Goal: Book appointment/travel/reservation

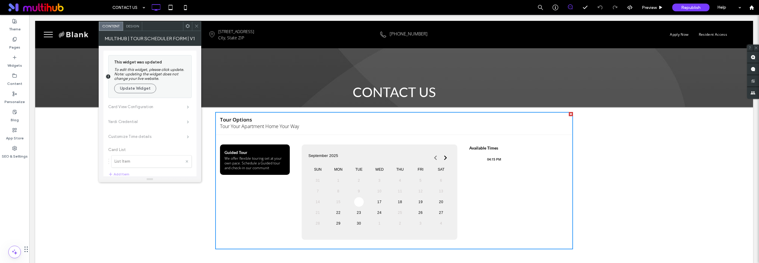
scroll to position [64, 0]
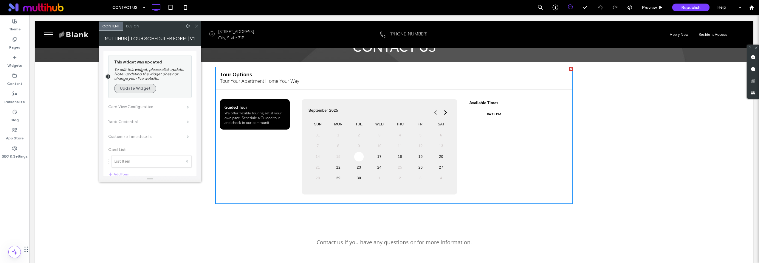
click at [148, 88] on button "Update Widget" at bounding box center [135, 89] width 42 height 10
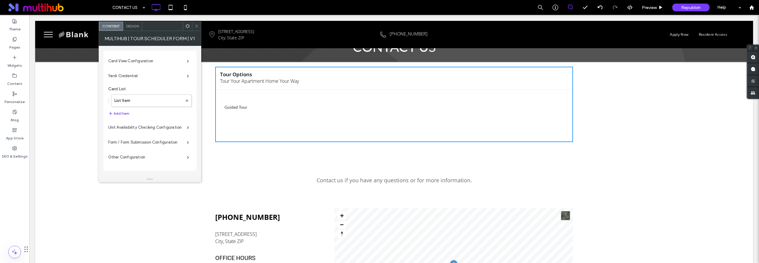
click at [274, 160] on div "Contact us if you have any questions or for more information. Click To Paste Ro…" at bounding box center [394, 178] width 718 height 62
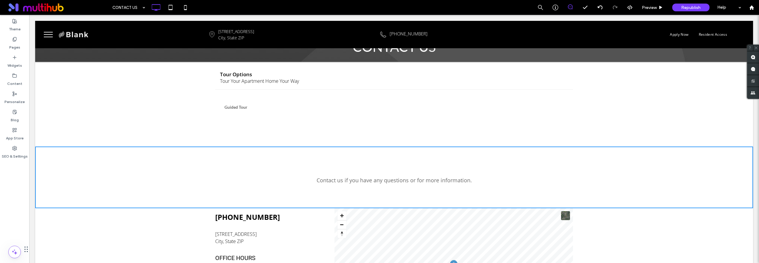
click at [293, 121] on div "**********" at bounding box center [394, 116] width 358 height 52
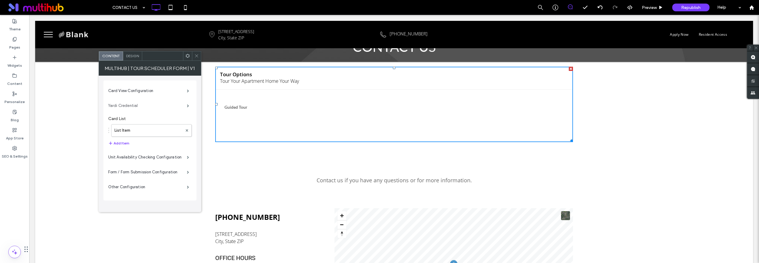
click at [159, 108] on label "Yardi Credential" at bounding box center [147, 106] width 79 height 12
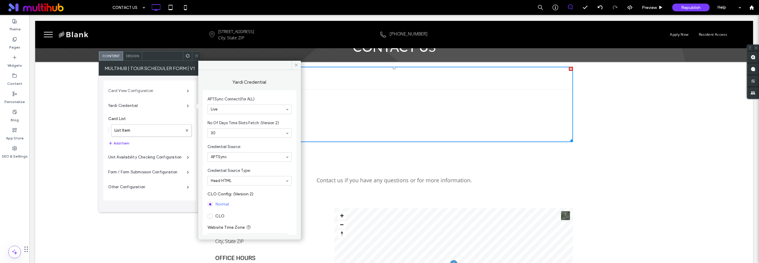
click at [154, 95] on label "Card View Configuration" at bounding box center [147, 91] width 79 height 12
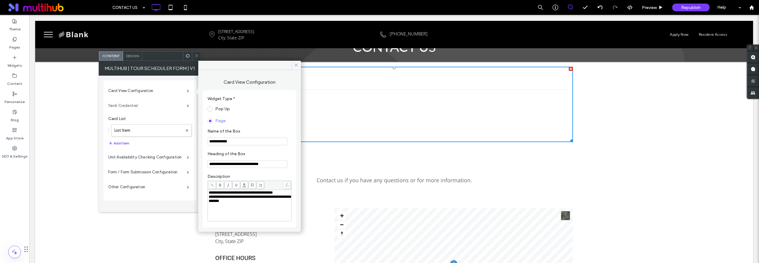
click at [154, 108] on label "Yardi Credential" at bounding box center [147, 106] width 79 height 12
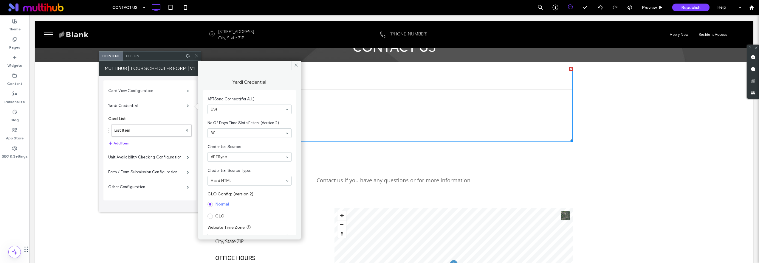
click at [153, 96] on label "Card View Configuration" at bounding box center [147, 91] width 79 height 12
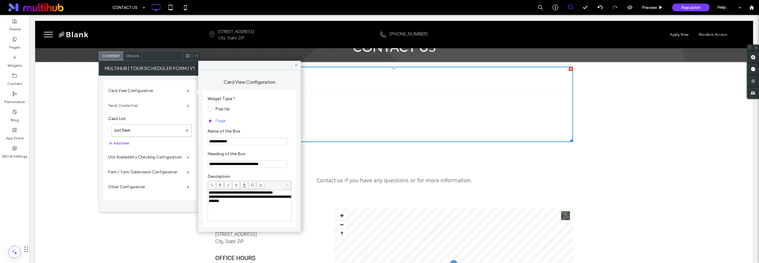
click at [153, 109] on label "Yardi Credential" at bounding box center [147, 106] width 79 height 12
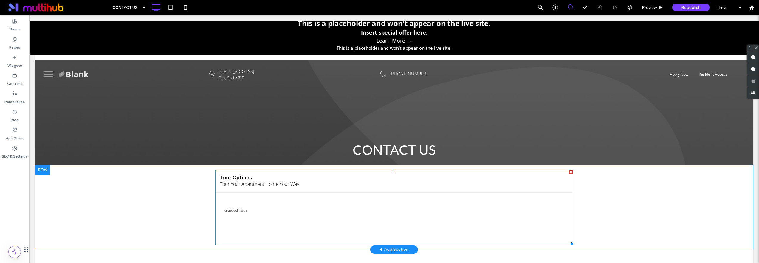
click at [353, 226] on span at bounding box center [394, 207] width 358 height 75
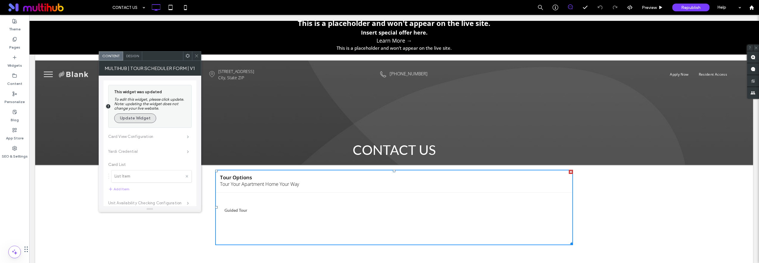
click at [141, 119] on button "Update Widget" at bounding box center [135, 119] width 42 height 10
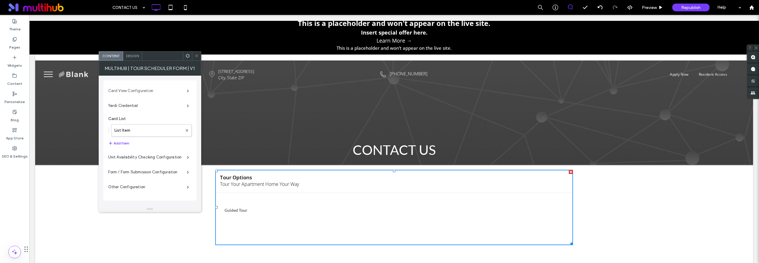
click at [155, 93] on label "Card View Configuration" at bounding box center [147, 91] width 79 height 12
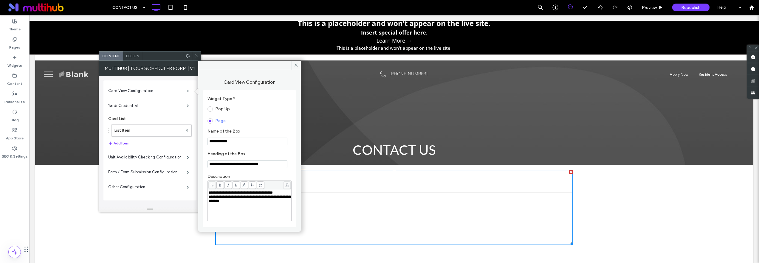
click at [151, 229] on div "**********" at bounding box center [394, 208] width 718 height 84
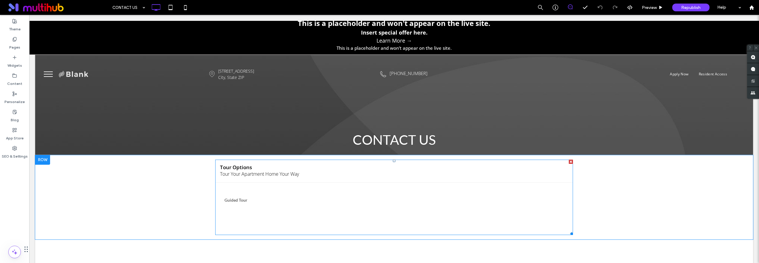
click at [360, 200] on span at bounding box center [394, 197] width 358 height 75
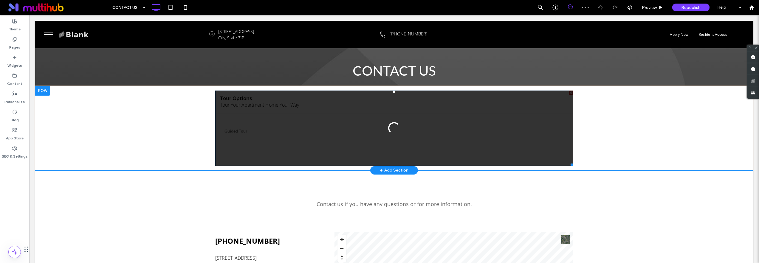
click at [341, 144] on div at bounding box center [394, 128] width 358 height 75
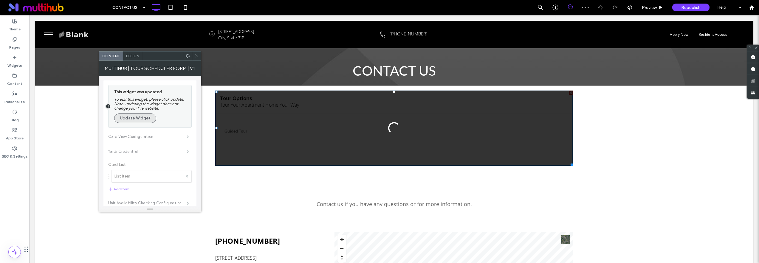
click at [140, 122] on button "Update Widget" at bounding box center [135, 119] width 42 height 10
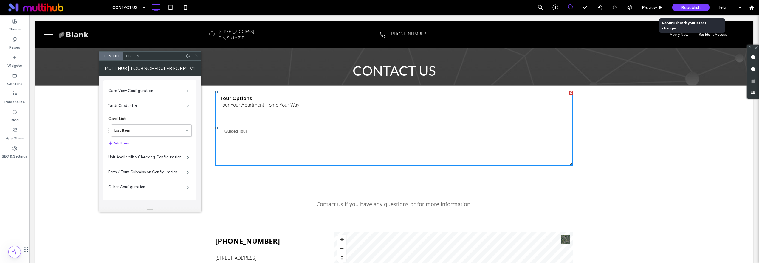
click at [693, 6] on span "Republish" at bounding box center [691, 7] width 19 height 5
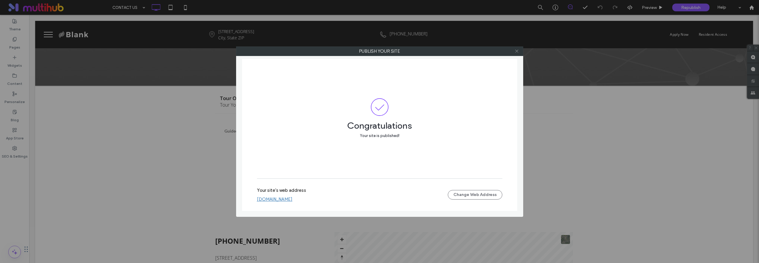
click at [516, 50] on icon at bounding box center [517, 51] width 4 height 4
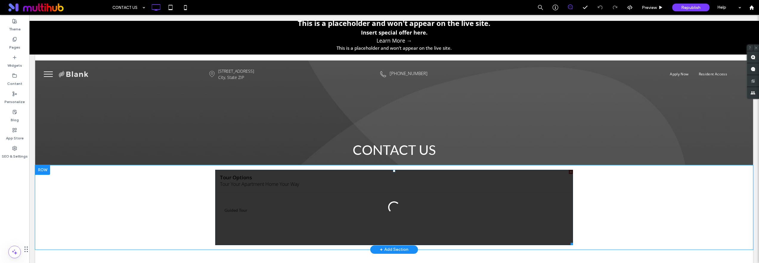
scroll to position [11, 0]
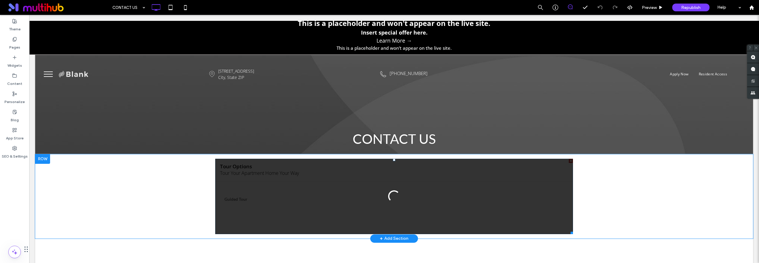
click at [352, 182] on div at bounding box center [394, 196] width 358 height 75
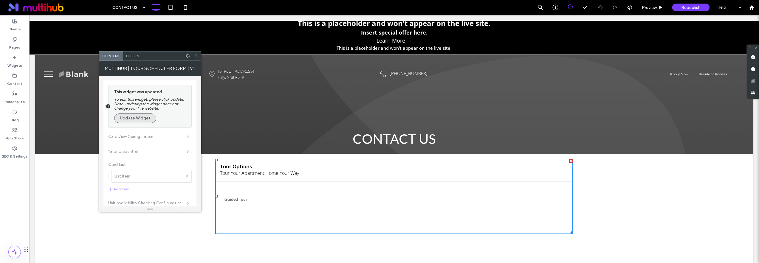
click at [135, 115] on button "Update Widget" at bounding box center [135, 119] width 42 height 10
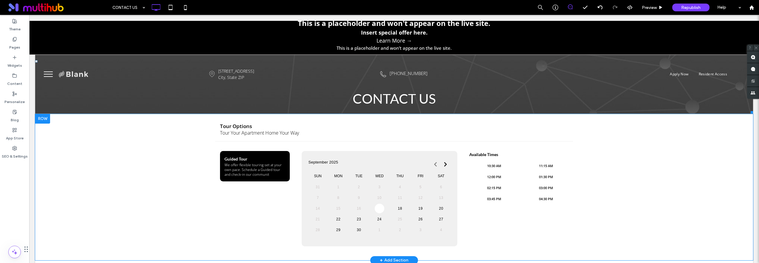
scroll to position [54, 0]
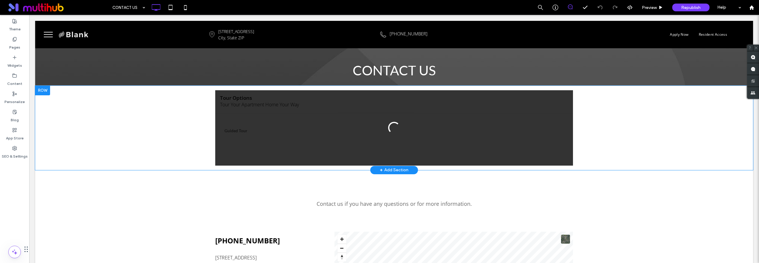
scroll to position [45, 0]
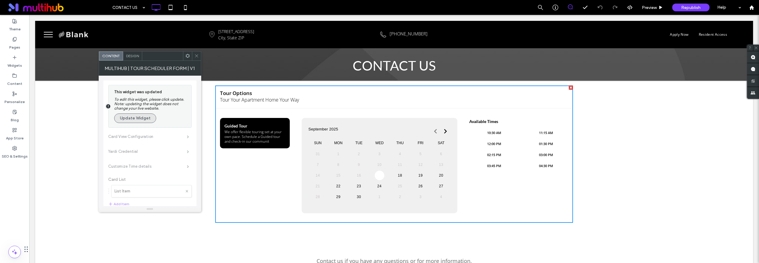
click at [136, 120] on button "Update Widget" at bounding box center [135, 119] width 42 height 10
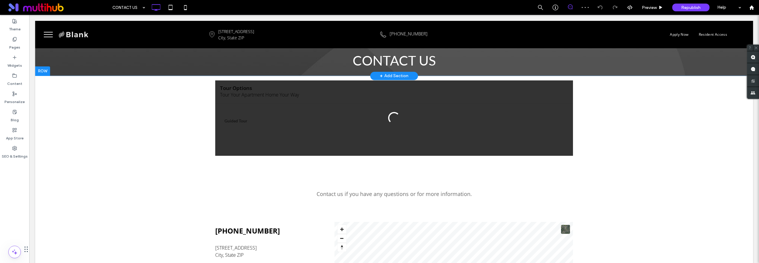
scroll to position [51, 0]
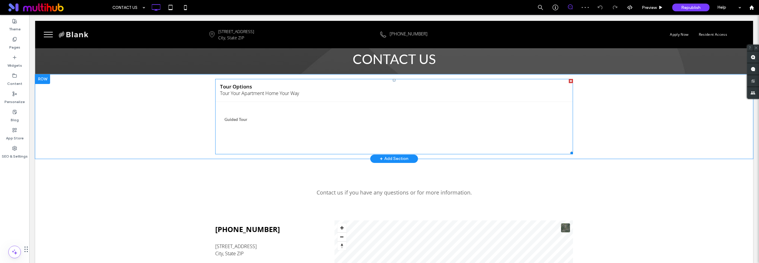
click at [407, 142] on span at bounding box center [394, 116] width 358 height 75
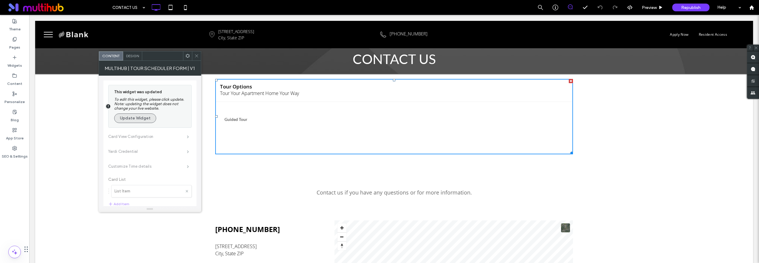
click at [148, 120] on button "Update Widget" at bounding box center [135, 119] width 42 height 10
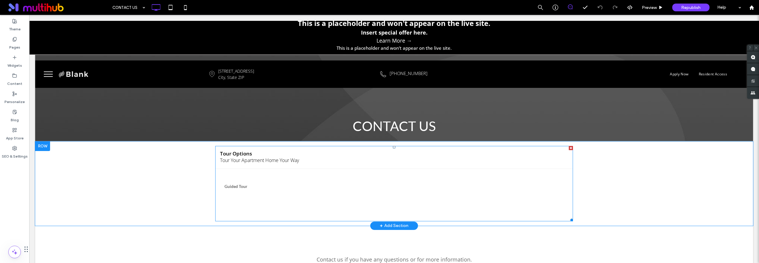
click at [408, 161] on span at bounding box center [394, 183] width 358 height 75
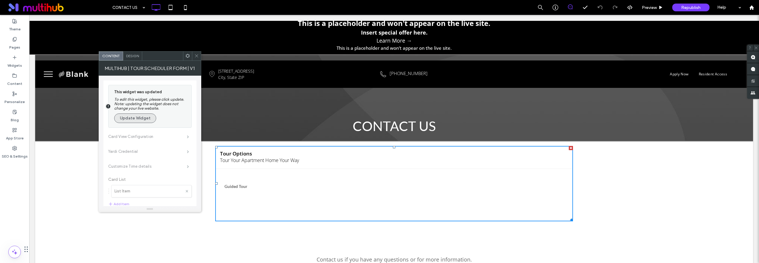
click at [146, 122] on button "Update Widget" at bounding box center [135, 119] width 42 height 10
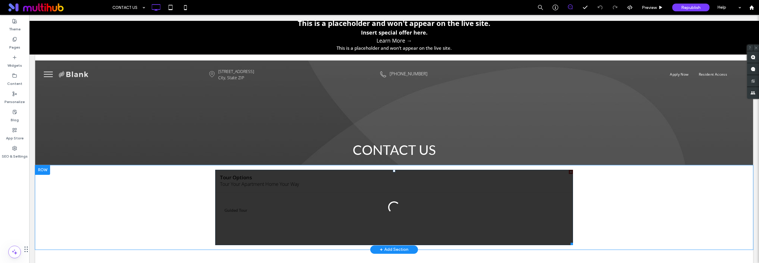
click at [261, 213] on div at bounding box center [394, 207] width 358 height 75
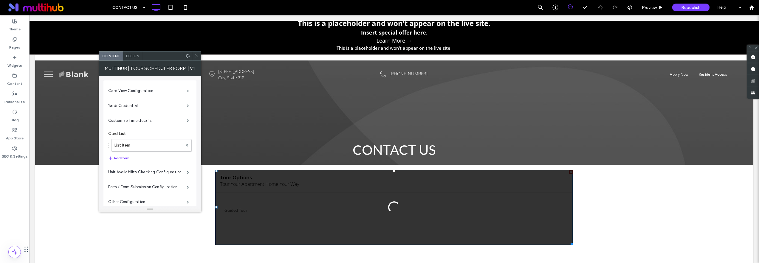
click at [177, 221] on div "**********" at bounding box center [394, 208] width 718 height 84
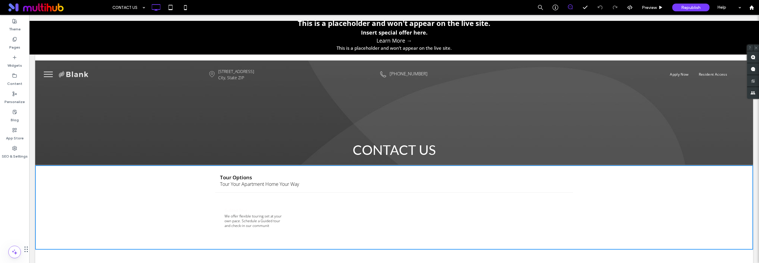
click at [280, 211] on h4 "Guided Tour" at bounding box center [255, 210] width 61 height 7
click at [316, 208] on div "What time works best? Please select a date first." at bounding box center [438, 219] width 272 height 33
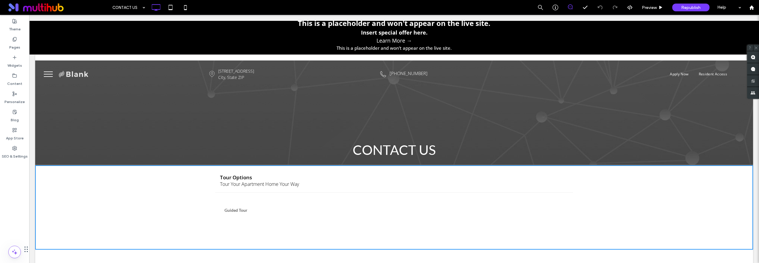
click at [321, 208] on div "What time works best? Please select a date first." at bounding box center [438, 219] width 272 height 33
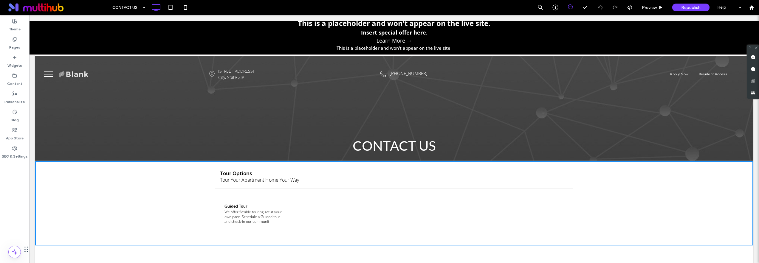
scroll to position [10, 0]
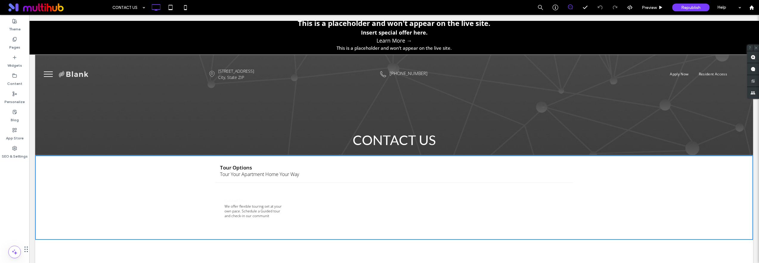
click at [236, 206] on p "We offer flexible touring set at your own pace. Schedule a Guided tour and chec…" at bounding box center [255, 211] width 61 height 14
click at [327, 202] on div "What time works best? Please select a date first." at bounding box center [438, 209] width 272 height 33
click at [356, 200] on div "What time works best? Please select a date first." at bounding box center [438, 209] width 272 height 33
click at [359, 200] on div "What time works best? Please select a date first." at bounding box center [438, 209] width 272 height 33
click at [363, 200] on div "What time works best? Please select a date first." at bounding box center [438, 209] width 272 height 33
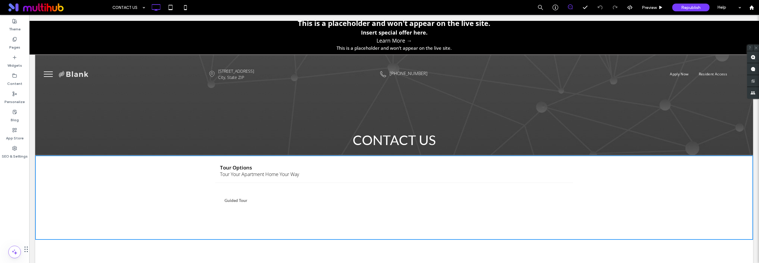
click at [361, 202] on div "What time works best? Please select a date first." at bounding box center [438, 209] width 272 height 33
drag, startPoint x: 361, startPoint y: 202, endPoint x: 349, endPoint y: 202, distance: 12.5
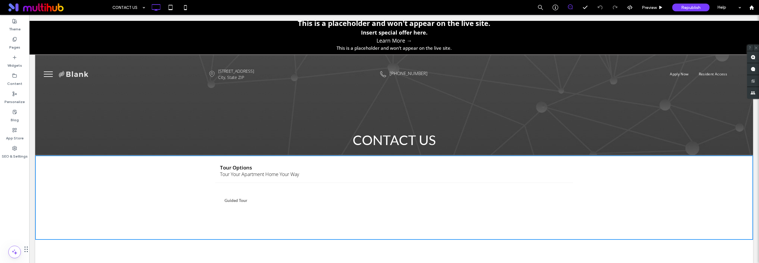
click at [361, 202] on div "What time works best? Please select a date first." at bounding box center [438, 209] width 272 height 33
drag, startPoint x: 331, startPoint y: 205, endPoint x: 328, endPoint y: 207, distance: 3.7
click at [331, 205] on div "What time works best? Please select a date first." at bounding box center [438, 209] width 272 height 33
click at [341, 213] on div "What time works best? Please select a date first." at bounding box center [438, 209] width 272 height 33
drag, startPoint x: 377, startPoint y: 220, endPoint x: 437, endPoint y: 209, distance: 61.0
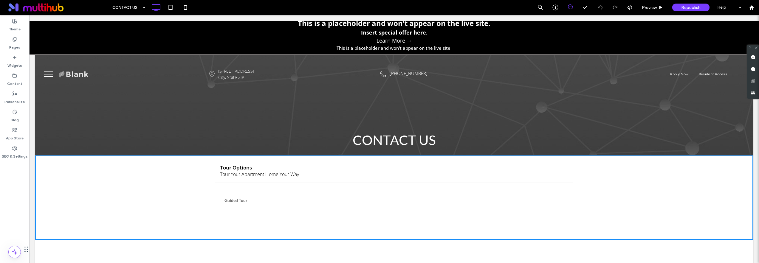
click at [433, 212] on div "What time works best? Please select a date first." at bounding box center [438, 209] width 272 height 33
click at [436, 210] on div "What time works best? Please select a date first." at bounding box center [438, 209] width 272 height 33
click at [436, 208] on div "What time works best? Please select a date first." at bounding box center [438, 209] width 272 height 33
drag, startPoint x: 407, startPoint y: 209, endPoint x: 402, endPoint y: 208, distance: 4.5
click at [402, 208] on div "What time works best? Please select a date first." at bounding box center [438, 209] width 272 height 33
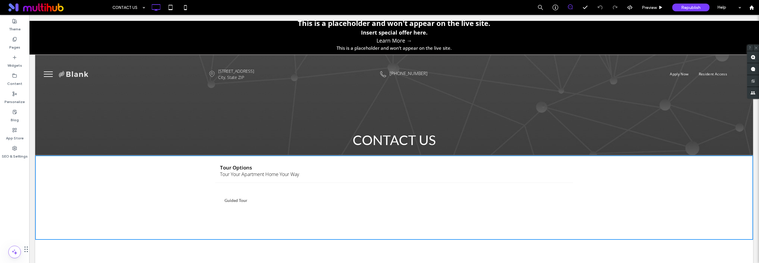
click at [402, 208] on div "What time works best? Please select a date first." at bounding box center [438, 209] width 272 height 33
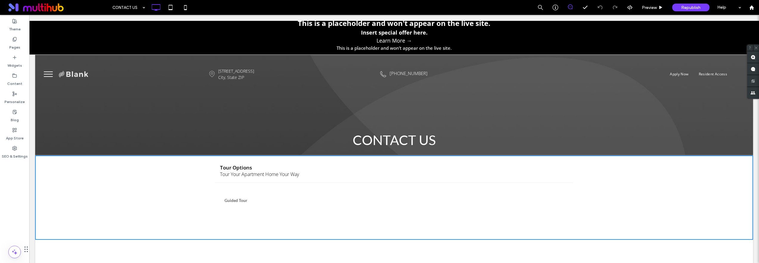
click at [381, 202] on div "What time works best? Please select a date first." at bounding box center [438, 209] width 272 height 33
click at [344, 189] on div "**********" at bounding box center [394, 209] width 358 height 52
click at [421, 166] on div "Tour Options" at bounding box center [394, 168] width 348 height 6
drag, startPoint x: 279, startPoint y: 172, endPoint x: 272, endPoint y: 173, distance: 7.3
click at [272, 173] on div "Tour Your Apartment Home Your Way" at bounding box center [259, 174] width 79 height 7
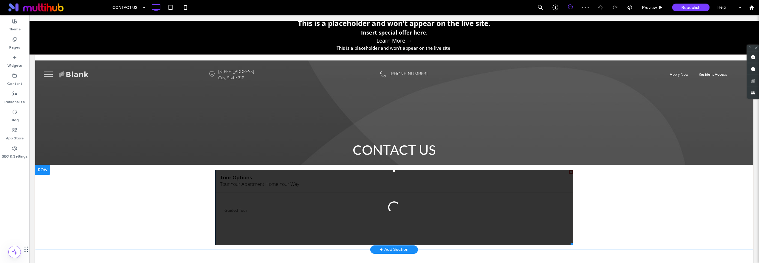
click at [307, 204] on div at bounding box center [394, 207] width 358 height 75
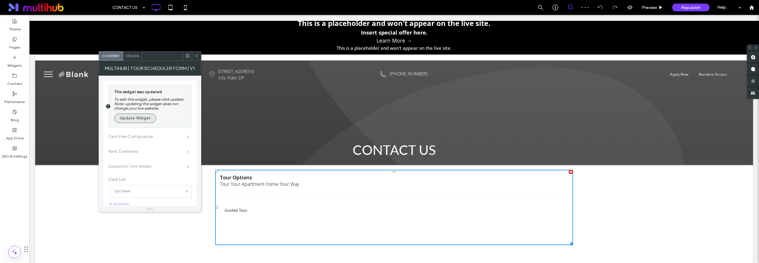
click at [143, 122] on button "Update Widget" at bounding box center [135, 119] width 42 height 10
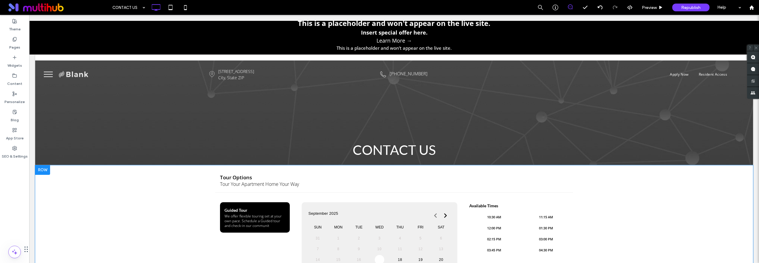
click at [88, 204] on div "**********" at bounding box center [394, 239] width 718 height 146
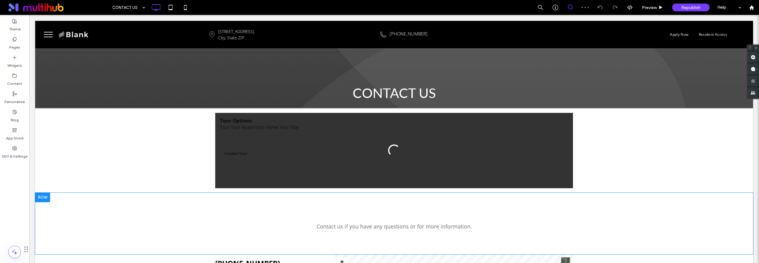
scroll to position [50, 0]
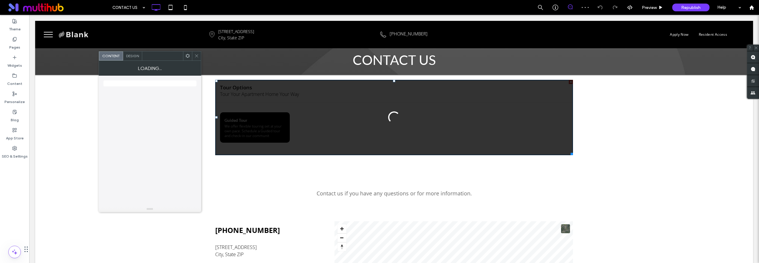
click at [326, 137] on div at bounding box center [394, 117] width 358 height 75
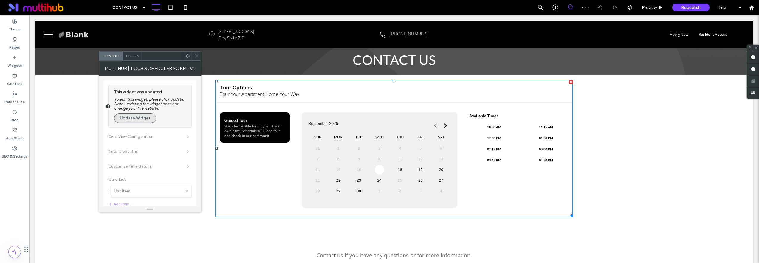
click at [126, 117] on button "Update Widget" at bounding box center [135, 119] width 42 height 10
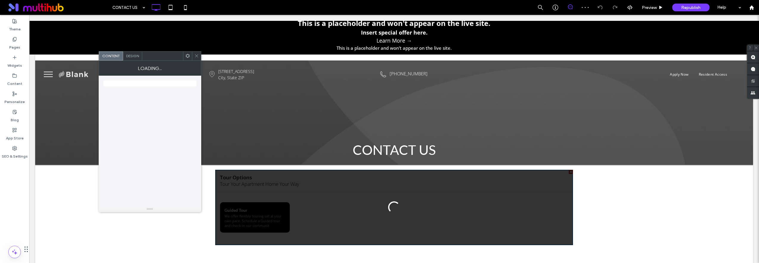
click at [342, 209] on div at bounding box center [394, 207] width 358 height 75
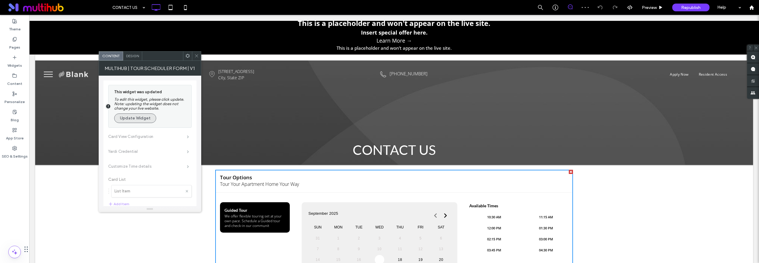
click at [148, 119] on button "Update Widget" at bounding box center [135, 119] width 42 height 10
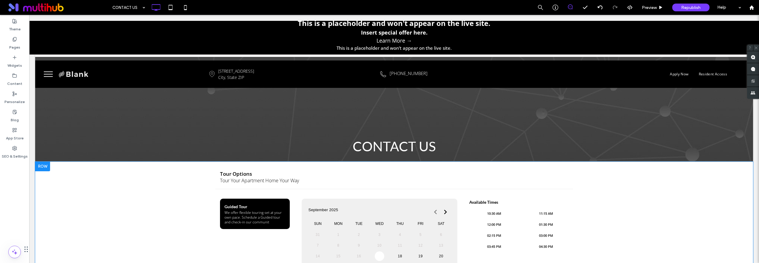
scroll to position [68, 0]
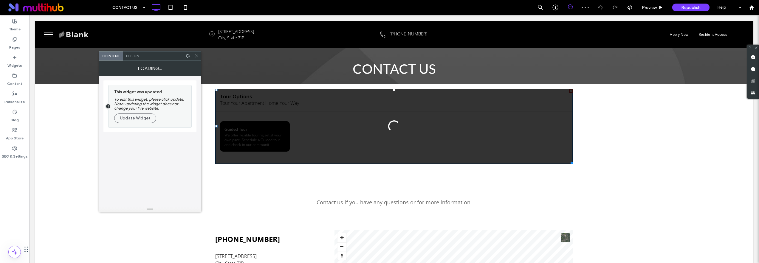
click at [367, 144] on div at bounding box center [394, 126] width 358 height 75
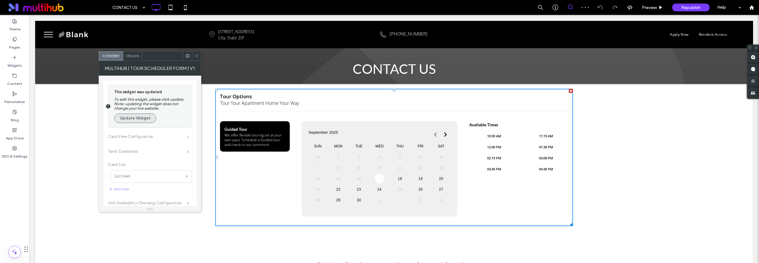
click at [144, 121] on button "Update Widget" at bounding box center [135, 119] width 42 height 10
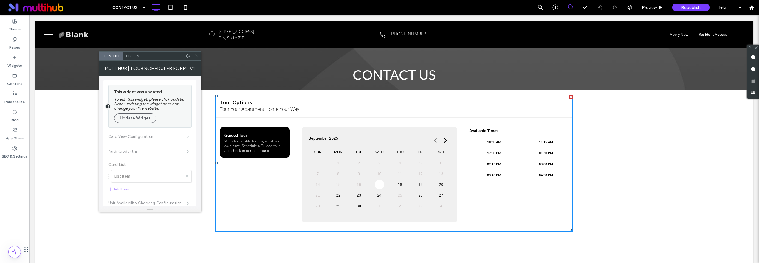
click at [343, 116] on div "Tour Options Tour Your Apartment Home Your Way" at bounding box center [394, 106] width 358 height 23
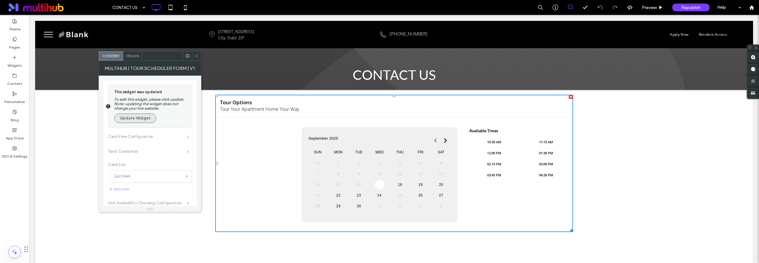
click at [154, 118] on button "Update Widget" at bounding box center [135, 119] width 42 height 10
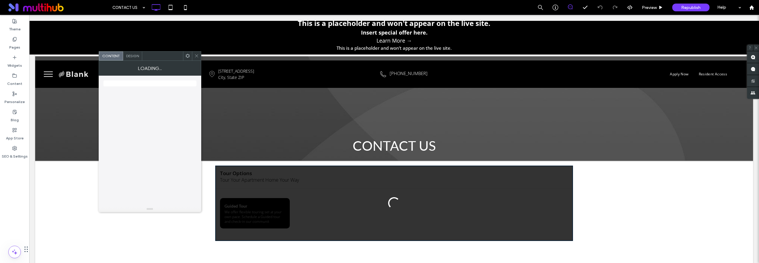
scroll to position [53, 0]
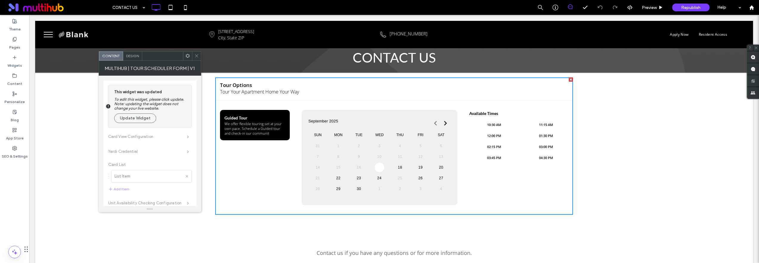
click at [365, 116] on div "September 2025" at bounding box center [378, 122] width 144 height 12
click at [152, 118] on button "Update Widget" at bounding box center [135, 119] width 42 height 10
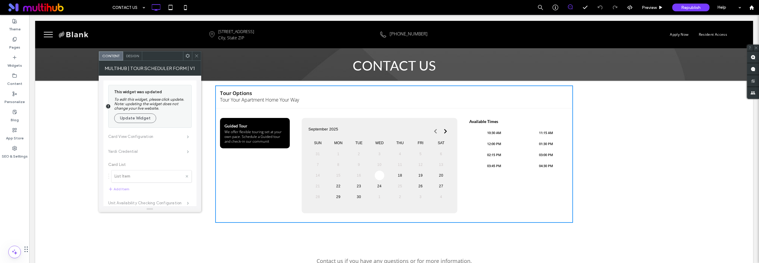
scroll to position [46, 0]
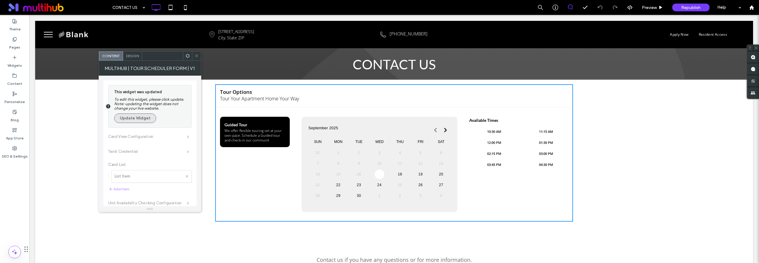
click at [148, 121] on button "Update Widget" at bounding box center [135, 119] width 42 height 10
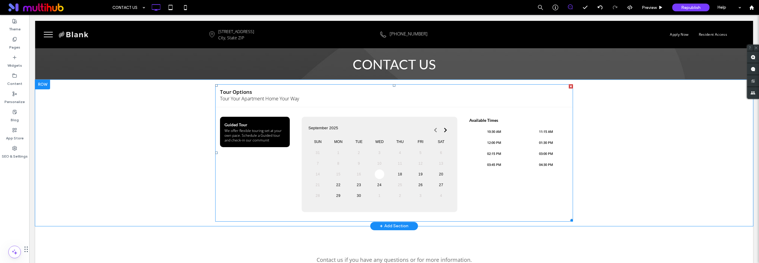
click at [397, 174] on span at bounding box center [394, 152] width 358 height 137
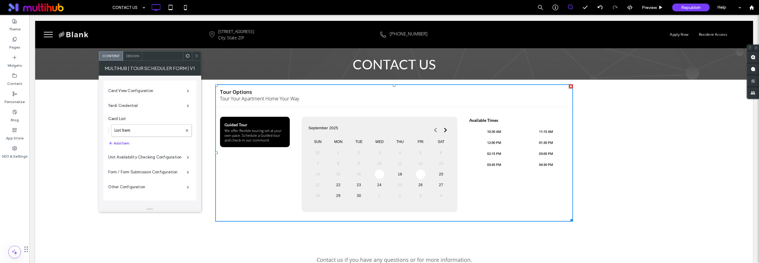
click at [421, 174] on link "19" at bounding box center [421, 175] width 10 height 10
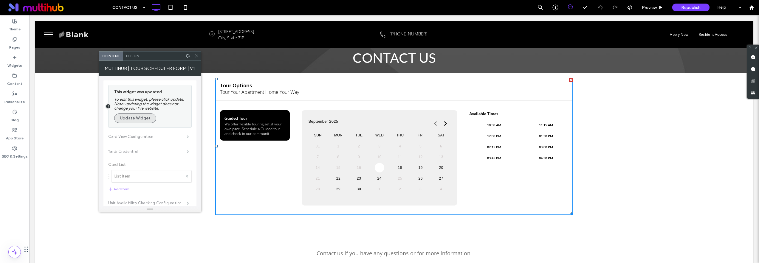
click at [140, 117] on button "Update Widget" at bounding box center [135, 119] width 42 height 10
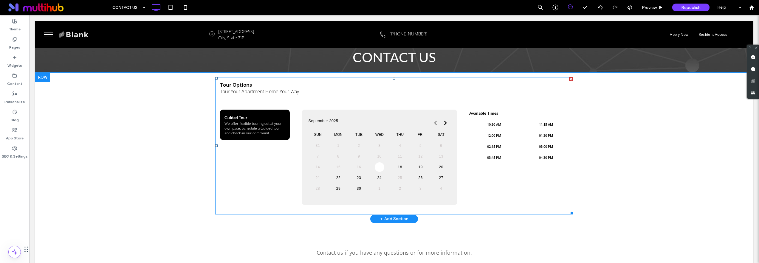
scroll to position [54, 0]
click at [333, 89] on span at bounding box center [394, 145] width 358 height 137
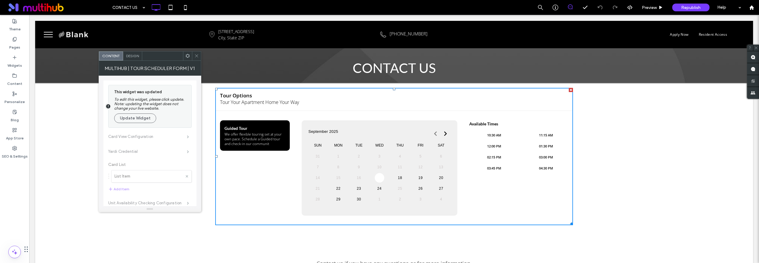
click at [362, 114] on div "**********" at bounding box center [394, 168] width 358 height 115
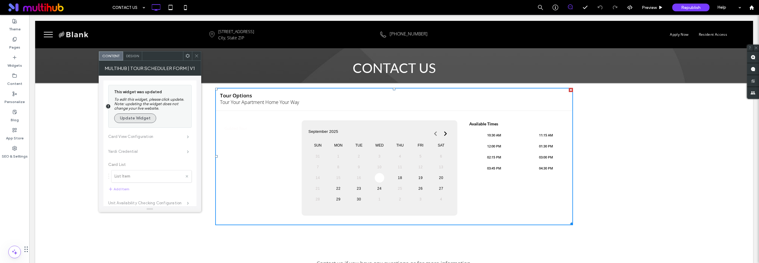
click at [140, 120] on button "Update Widget" at bounding box center [135, 119] width 42 height 10
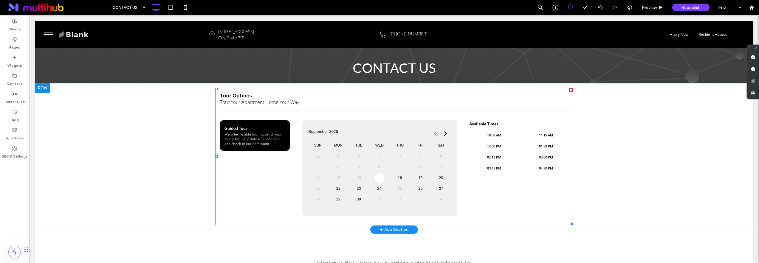
click at [399, 180] on span at bounding box center [394, 156] width 358 height 137
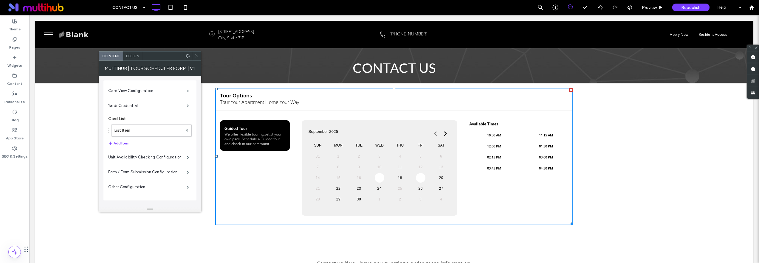
click at [419, 178] on link "19" at bounding box center [421, 178] width 10 height 10
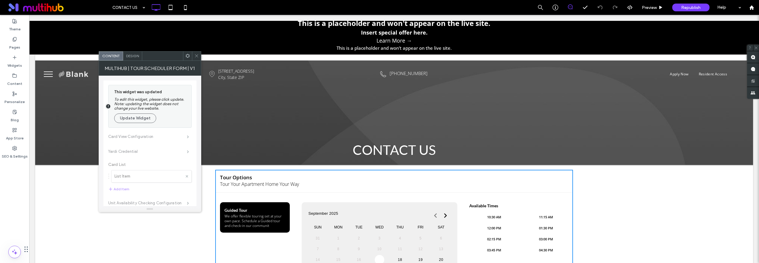
scroll to position [10, 0]
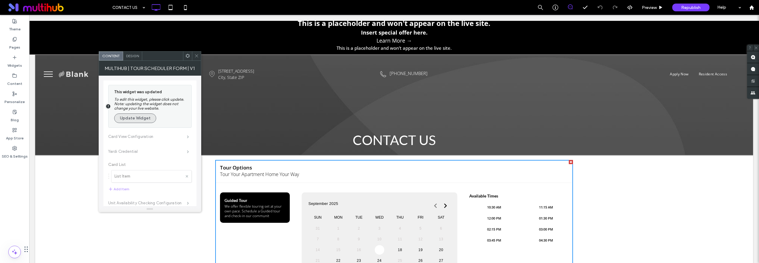
click at [129, 118] on button "Update Widget" at bounding box center [135, 119] width 42 height 10
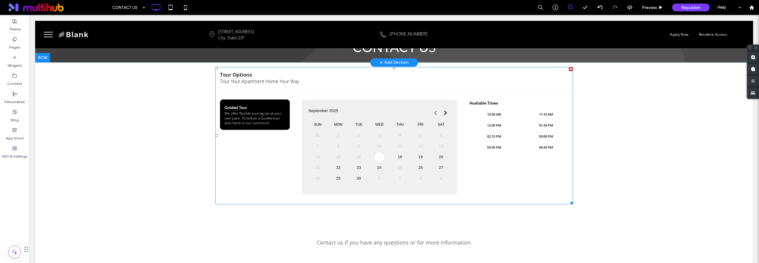
scroll to position [0, 0]
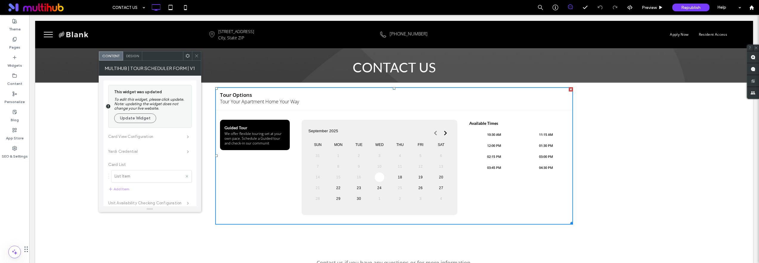
click at [137, 123] on div "This widget was updated To edit this widget, please click update. Note: updatin…" at bounding box center [151, 106] width 74 height 36
click at [137, 121] on button "Update Widget" at bounding box center [135, 119] width 42 height 10
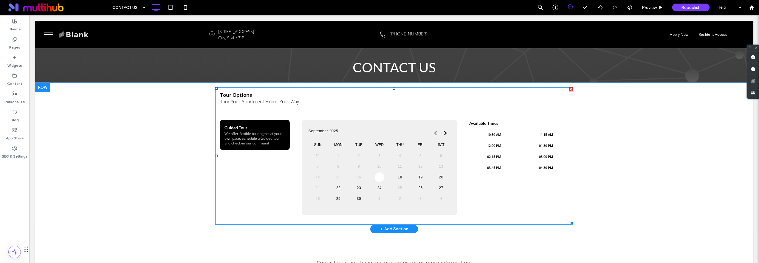
click at [280, 209] on span at bounding box center [394, 155] width 358 height 137
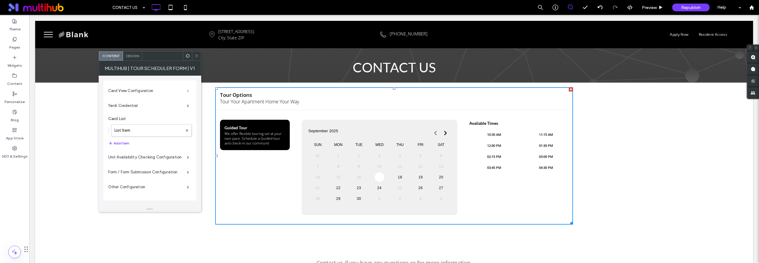
click at [187, 92] on span at bounding box center [188, 90] width 2 height 3
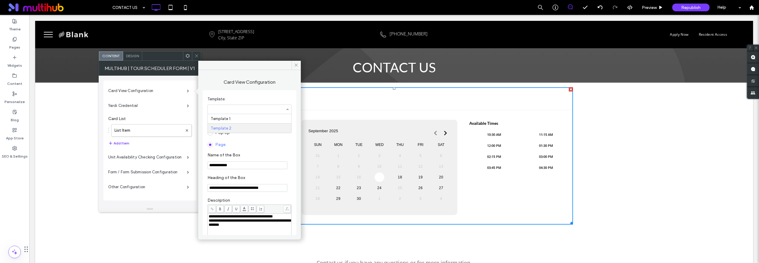
click at [240, 101] on span "Template:" at bounding box center [249, 99] width 82 height 6
click at [179, 105] on label "Yardi Credential" at bounding box center [147, 106] width 79 height 12
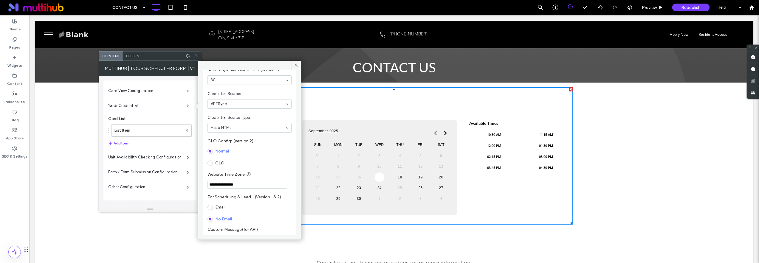
scroll to position [68, 0]
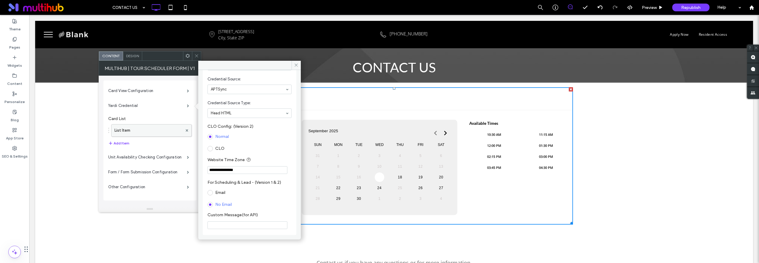
click at [149, 134] on label "List Item" at bounding box center [149, 131] width 68 height 12
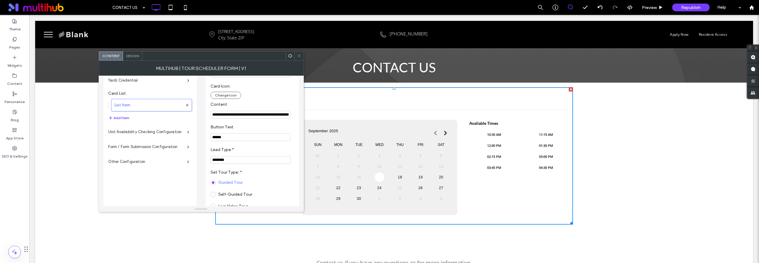
scroll to position [0, 0]
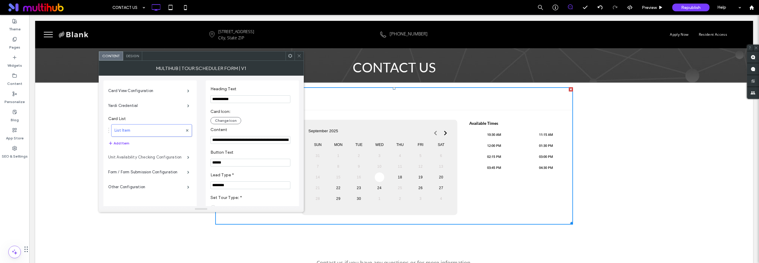
click at [148, 161] on label "Unit Availability Checking Configuration" at bounding box center [147, 158] width 79 height 12
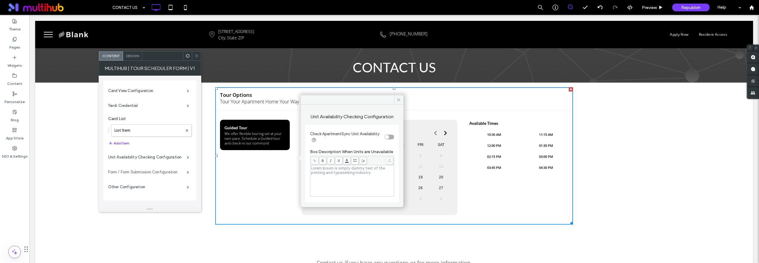
click at [154, 171] on label "Form / Form Submission Configuration" at bounding box center [147, 172] width 79 height 12
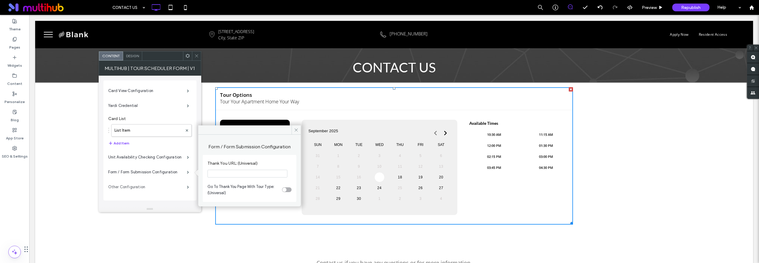
click at [152, 185] on label "Other Configuration" at bounding box center [147, 187] width 79 height 12
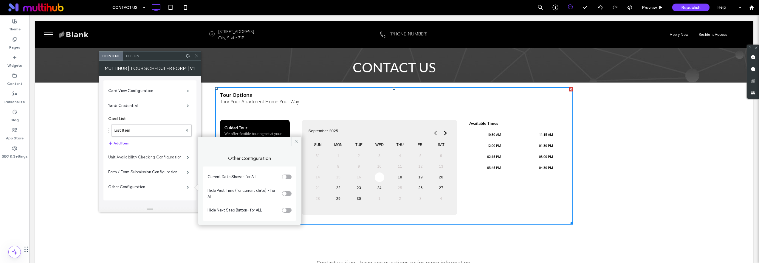
click at [161, 161] on label "Unit Availability Checking Configuration" at bounding box center [147, 158] width 79 height 12
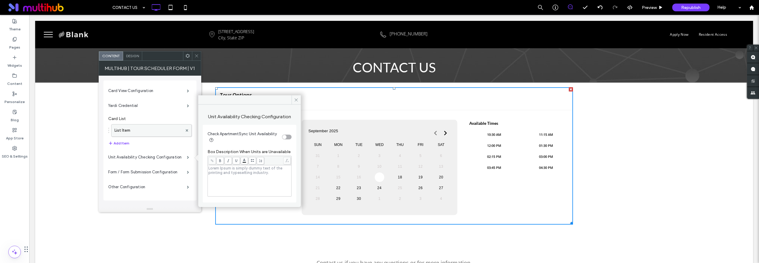
click at [157, 129] on label "List Item" at bounding box center [149, 131] width 68 height 12
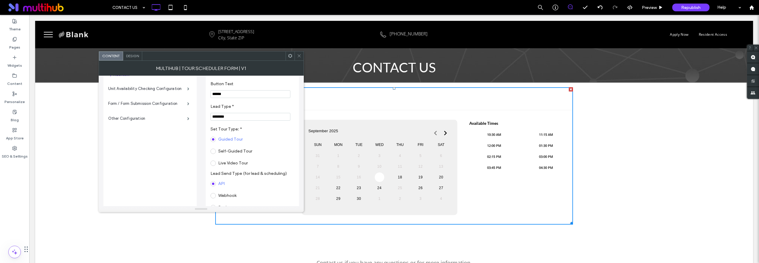
scroll to position [117, 0]
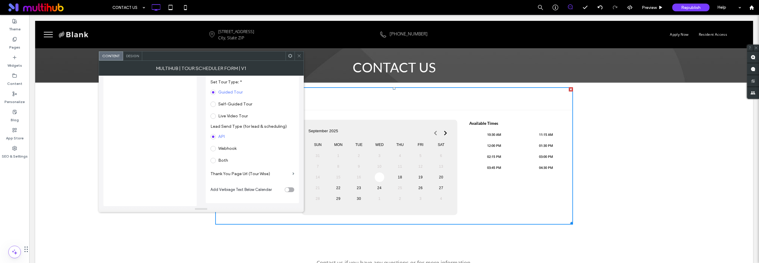
click at [189, 235] on div "Contact us if you have any questions or for more information. Click To Paste Ro…" at bounding box center [394, 260] width 718 height 62
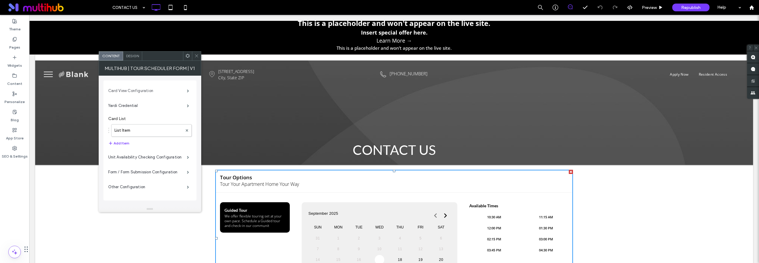
click at [182, 89] on label "Card View Configuration" at bounding box center [147, 91] width 79 height 12
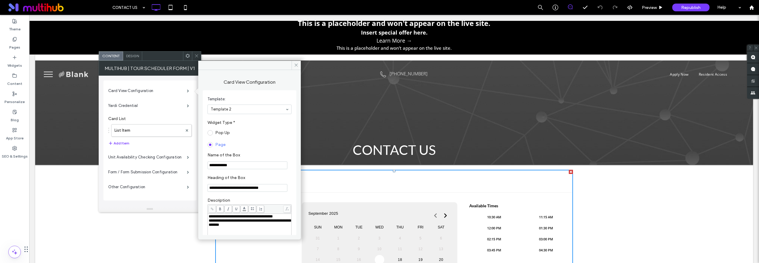
click at [256, 114] on div "Template 2" at bounding box center [250, 110] width 84 height 10
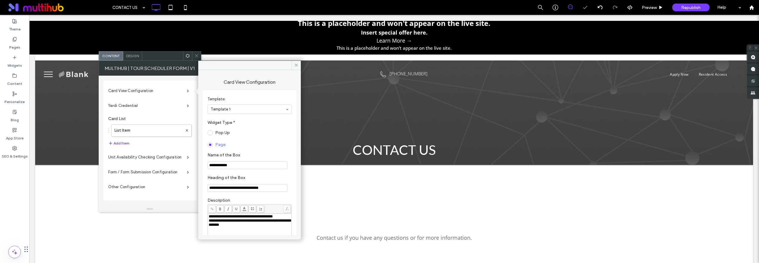
click at [365, 174] on div "**********" at bounding box center [394, 185] width 358 height 30
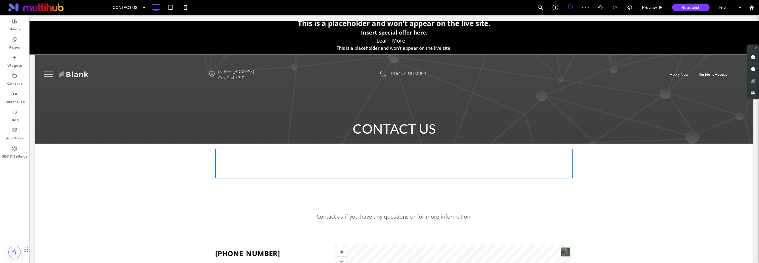
scroll to position [52, 0]
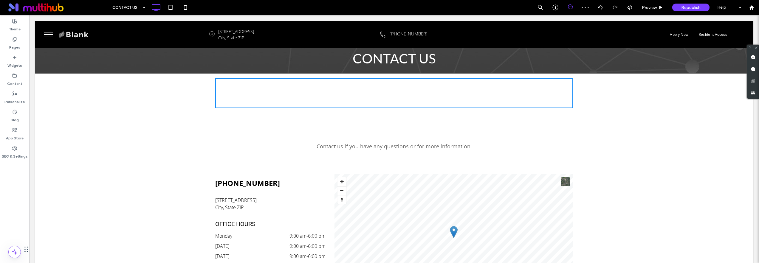
click at [350, 152] on div "Contact us if you have any questions or for more information. Click To Paste" at bounding box center [394, 147] width 358 height 14
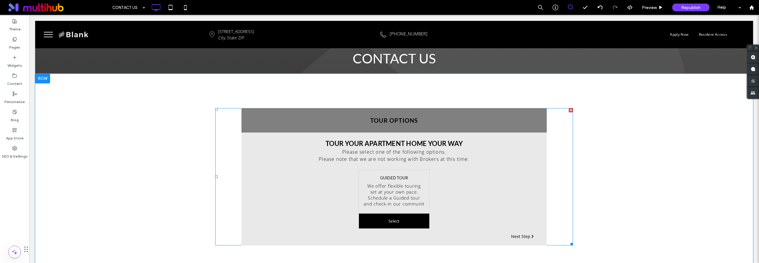
click at [333, 164] on div "Tour Your Apartment Home Your Way Please select one of the following options. P…" at bounding box center [394, 189] width 305 height 113
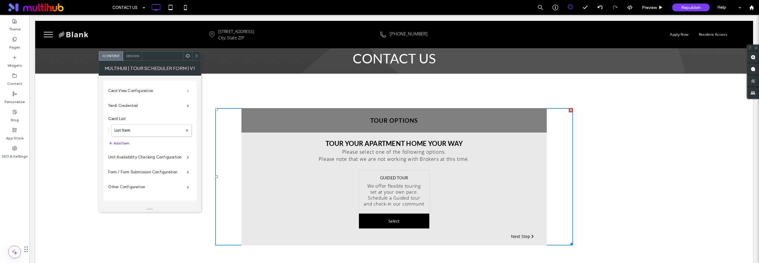
click at [187, 89] on span at bounding box center [188, 90] width 2 height 3
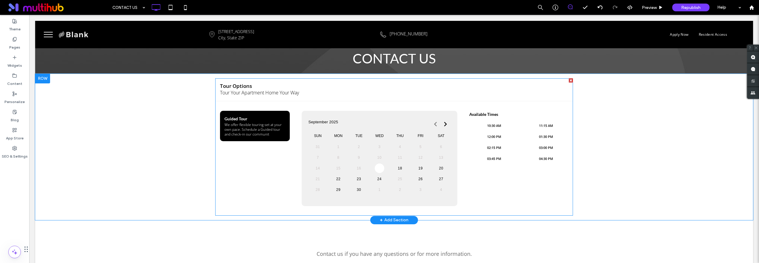
click at [261, 160] on span at bounding box center [394, 146] width 358 height 137
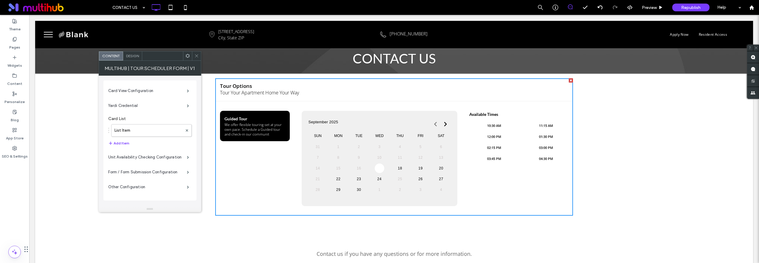
click at [130, 57] on span "Design" at bounding box center [132, 56] width 13 height 4
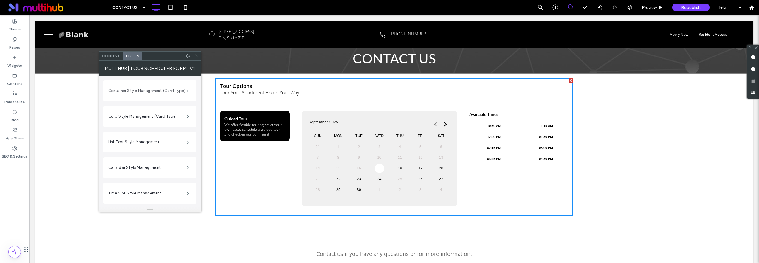
click at [144, 96] on label "Container Style Management (Card Type)" at bounding box center [147, 91] width 79 height 12
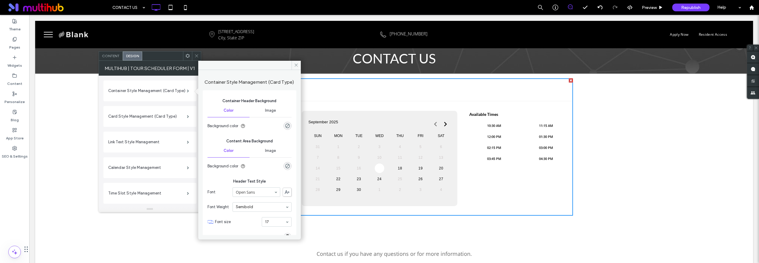
click at [143, 97] on div "Container Style Management (Card Type)" at bounding box center [150, 91] width 84 height 15
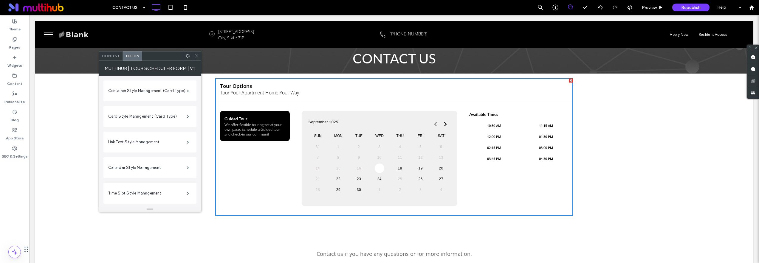
click at [114, 56] on span "Content" at bounding box center [111, 56] width 18 height 4
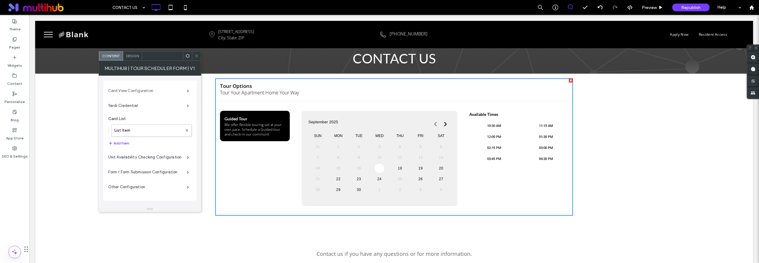
click at [153, 92] on label "Card View Configuration" at bounding box center [147, 91] width 79 height 12
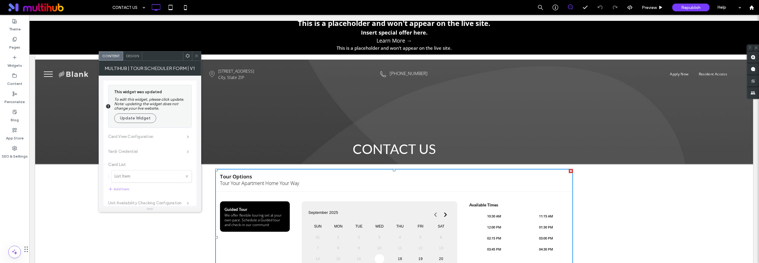
scroll to position [1, 0]
click at [140, 121] on button "Update Widget" at bounding box center [135, 119] width 42 height 10
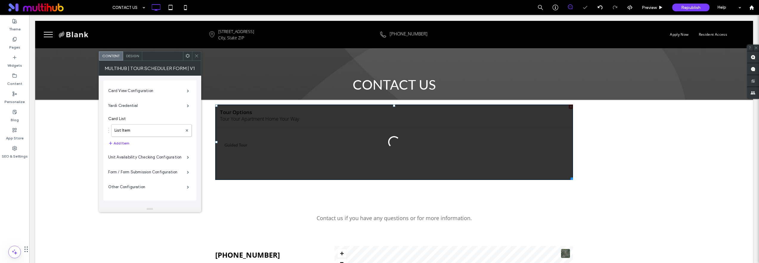
scroll to position [53, 0]
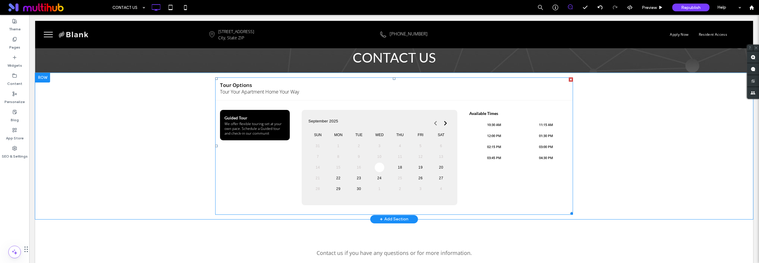
click at [398, 166] on span at bounding box center [394, 146] width 358 height 137
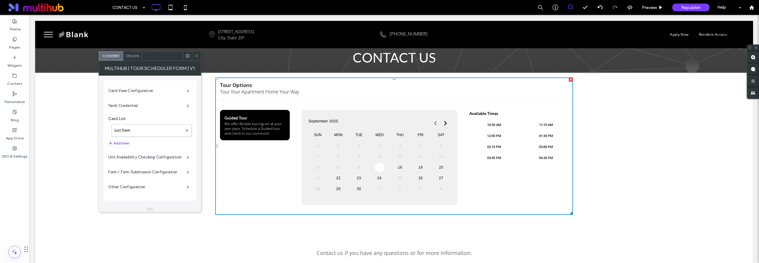
click at [397, 166] on link "18" at bounding box center [400, 168] width 10 height 10
click at [424, 168] on td "19" at bounding box center [420, 167] width 21 height 11
click at [386, 166] on td "17" at bounding box center [379, 167] width 21 height 11
click at [376, 168] on link "17" at bounding box center [380, 168] width 10 height 10
click at [395, 167] on link "18" at bounding box center [400, 168] width 10 height 10
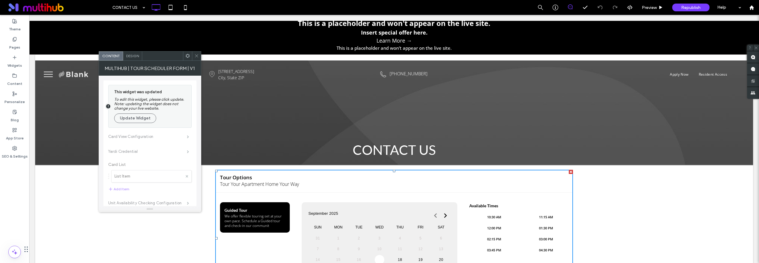
click at [341, 195] on div "**********" at bounding box center [394, 250] width 358 height 115
click at [141, 118] on button "Update Widget" at bounding box center [135, 119] width 42 height 10
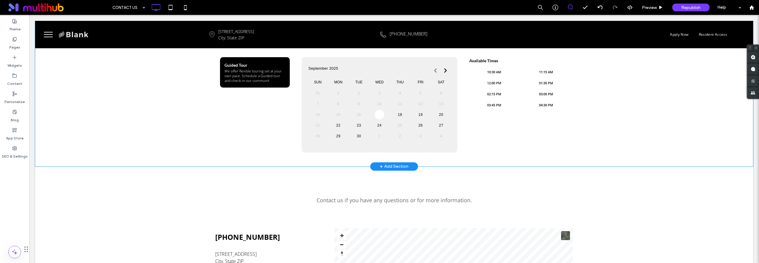
scroll to position [76, 0]
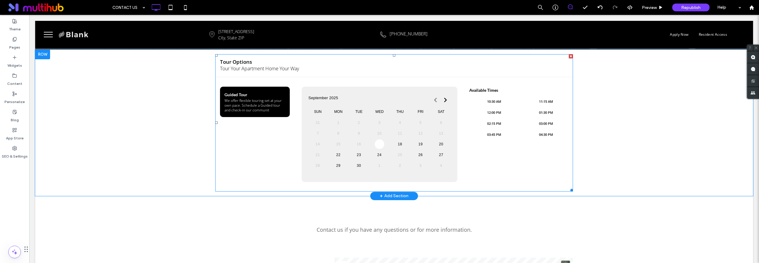
click at [397, 143] on span at bounding box center [394, 122] width 358 height 137
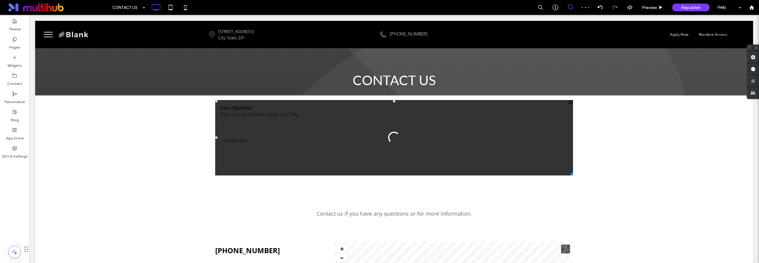
scroll to position [36, 0]
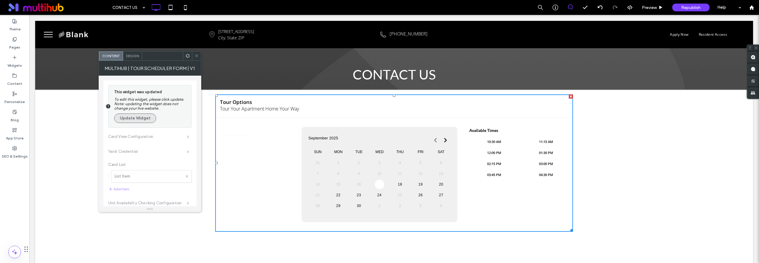
click at [139, 121] on button "Update Widget" at bounding box center [135, 119] width 42 height 10
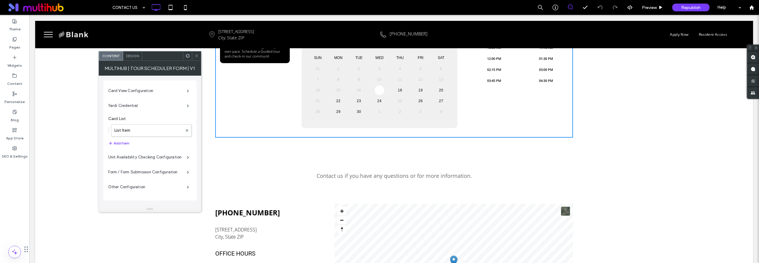
scroll to position [77, 0]
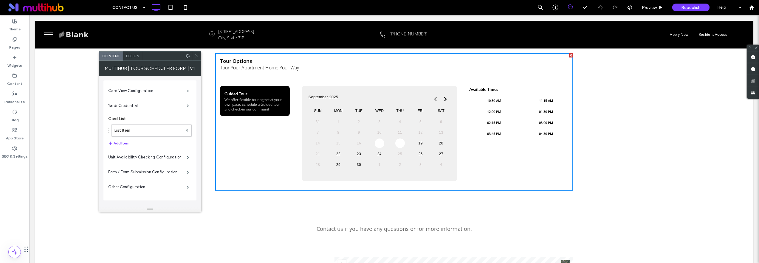
click link "18"
